Goal: Information Seeking & Learning: Find specific fact

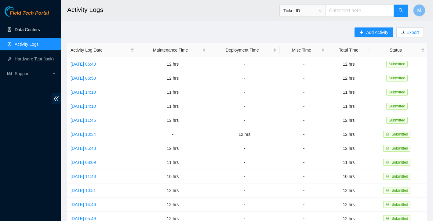
click at [26, 31] on link "Data Centers" at bounding box center [27, 29] width 25 height 5
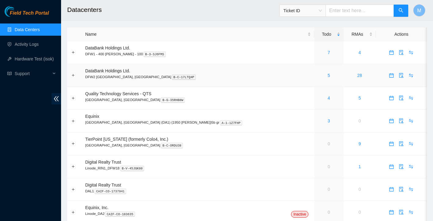
click at [317, 75] on div "5" at bounding box center [328, 75] width 22 height 7
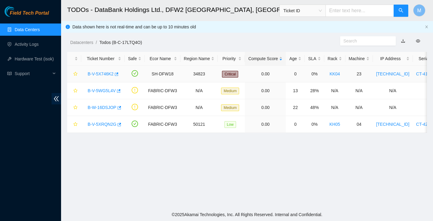
click at [102, 74] on link "B-V-5X746K2" at bounding box center [101, 73] width 26 height 5
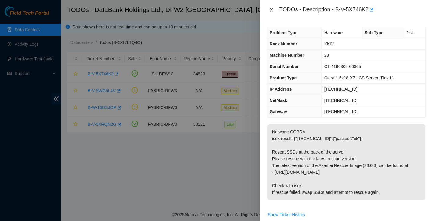
click at [271, 11] on icon "close" at bounding box center [271, 9] width 5 height 5
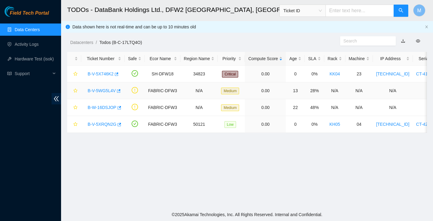
click at [105, 91] on link "B-V-5WG5L4V" at bounding box center [102, 90] width 28 height 5
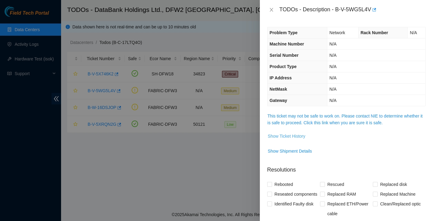
click at [302, 138] on span "Show Ticket History" at bounding box center [287, 136] width 38 height 7
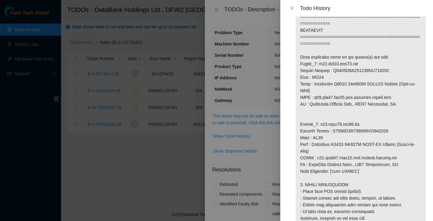
scroll to position [387, 0]
click at [402, 110] on p at bounding box center [360, 67] width 130 height 842
drag, startPoint x: 335, startPoint y: 63, endPoint x: 345, endPoint y: 63, distance: 10.1
click at [345, 63] on p at bounding box center [360, 67] width 130 height 842
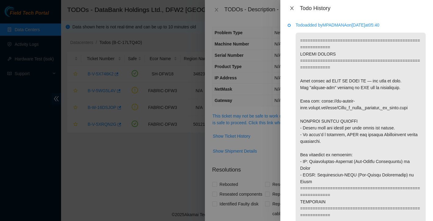
scroll to position [0, 0]
click at [292, 9] on icon "close" at bounding box center [291, 8] width 5 height 5
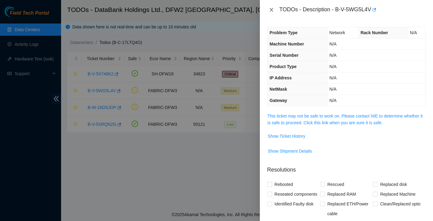
click at [270, 10] on icon "close" at bounding box center [271, 9] width 5 height 5
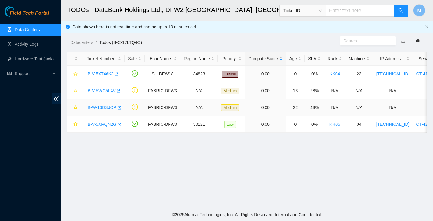
click at [106, 104] on div "B-W-16DSJOP" at bounding box center [103, 108] width 37 height 10
click at [109, 107] on link "B-W-16DSJOP" at bounding box center [102, 107] width 29 height 5
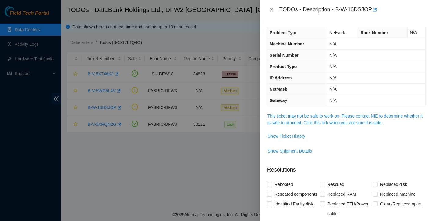
click at [305, 141] on td "Show Ticket History" at bounding box center [346, 138] width 158 height 15
click at [303, 138] on span "Show Ticket History" at bounding box center [287, 136] width 38 height 7
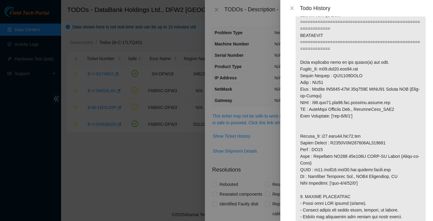
scroll to position [387, 0]
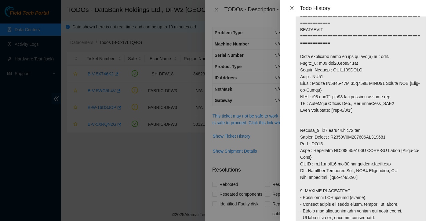
click at [292, 8] on icon "close" at bounding box center [291, 8] width 3 height 4
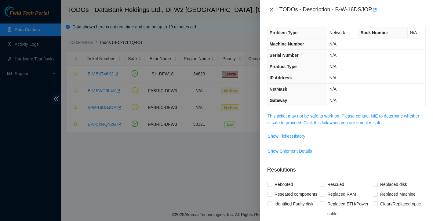
click at [272, 10] on icon "close" at bounding box center [271, 9] width 5 height 5
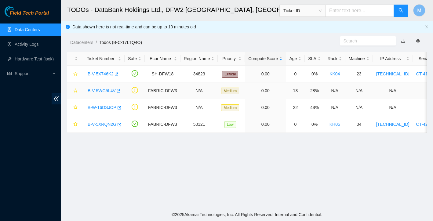
click at [109, 92] on link "B-V-5WG5L4V" at bounding box center [102, 90] width 28 height 5
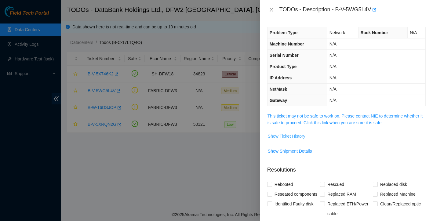
click at [296, 140] on button "Show Ticket History" at bounding box center [286, 136] width 38 height 10
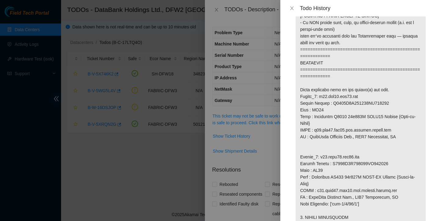
scroll to position [356, 0]
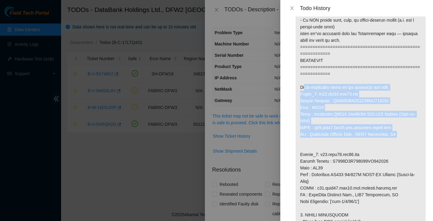
drag, startPoint x: 300, startPoint y: 94, endPoint x: 418, endPoint y: 143, distance: 127.7
click at [418, 143] on p at bounding box center [360, 97] width 130 height 842
copy p "Below mentioned port on the router(s) are down. Router_1: r25.tor02.dfw03.fab S…"
click at [289, 6] on button "Close" at bounding box center [292, 8] width 9 height 6
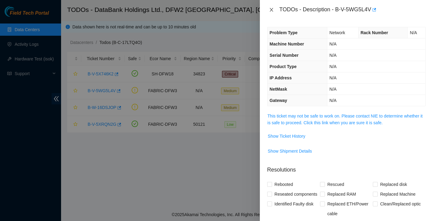
click at [269, 9] on icon "close" at bounding box center [271, 9] width 5 height 5
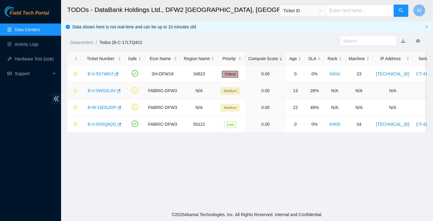
click at [98, 92] on link "B-V-5WG5L4V" at bounding box center [102, 90] width 28 height 5
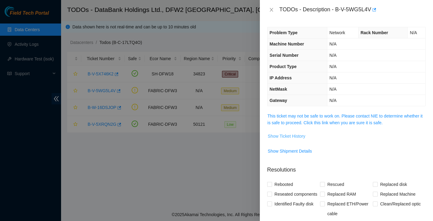
click at [283, 135] on span "Show Ticket History" at bounding box center [287, 136] width 38 height 7
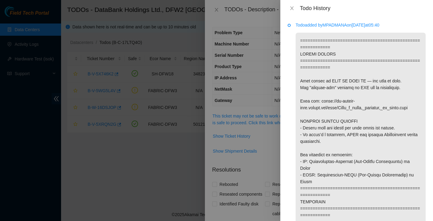
scroll to position [0, 0]
click at [293, 7] on icon "close" at bounding box center [291, 8] width 3 height 4
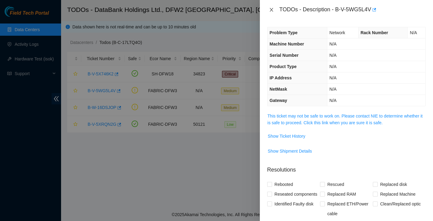
click at [271, 9] on icon "close" at bounding box center [271, 9] width 5 height 5
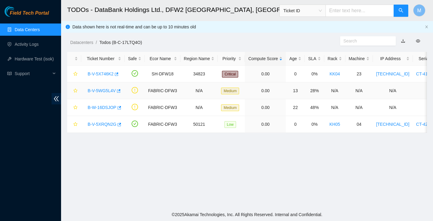
click at [105, 92] on link "B-V-5WG5L4V" at bounding box center [102, 90] width 28 height 5
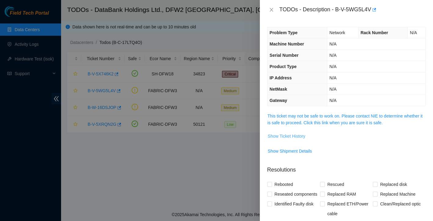
click at [278, 138] on span "Show Ticket History" at bounding box center [287, 136] width 38 height 7
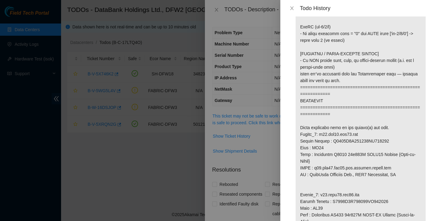
scroll to position [325, 0]
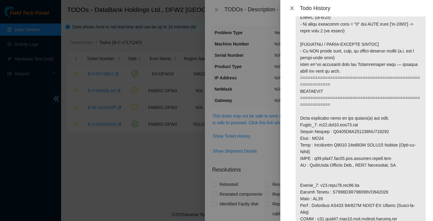
click at [293, 8] on icon "close" at bounding box center [291, 8] width 5 height 5
